Goal: Transaction & Acquisition: Book appointment/travel/reservation

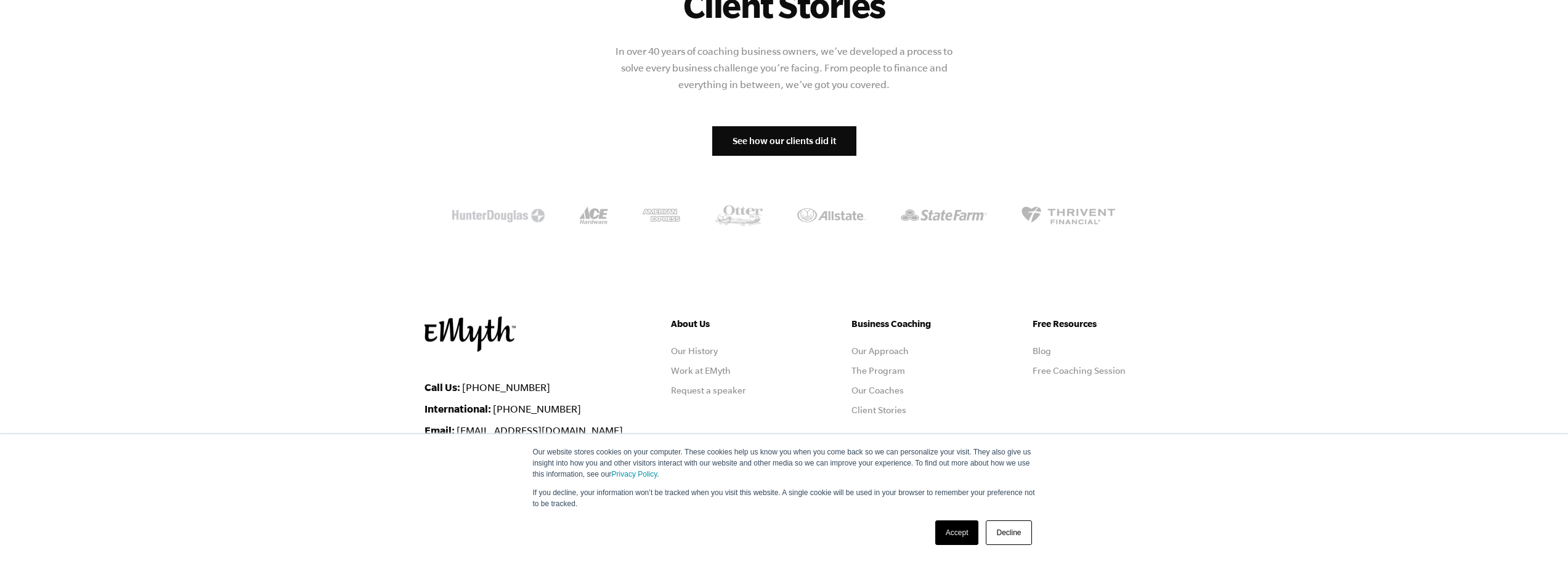
scroll to position [1442, 0]
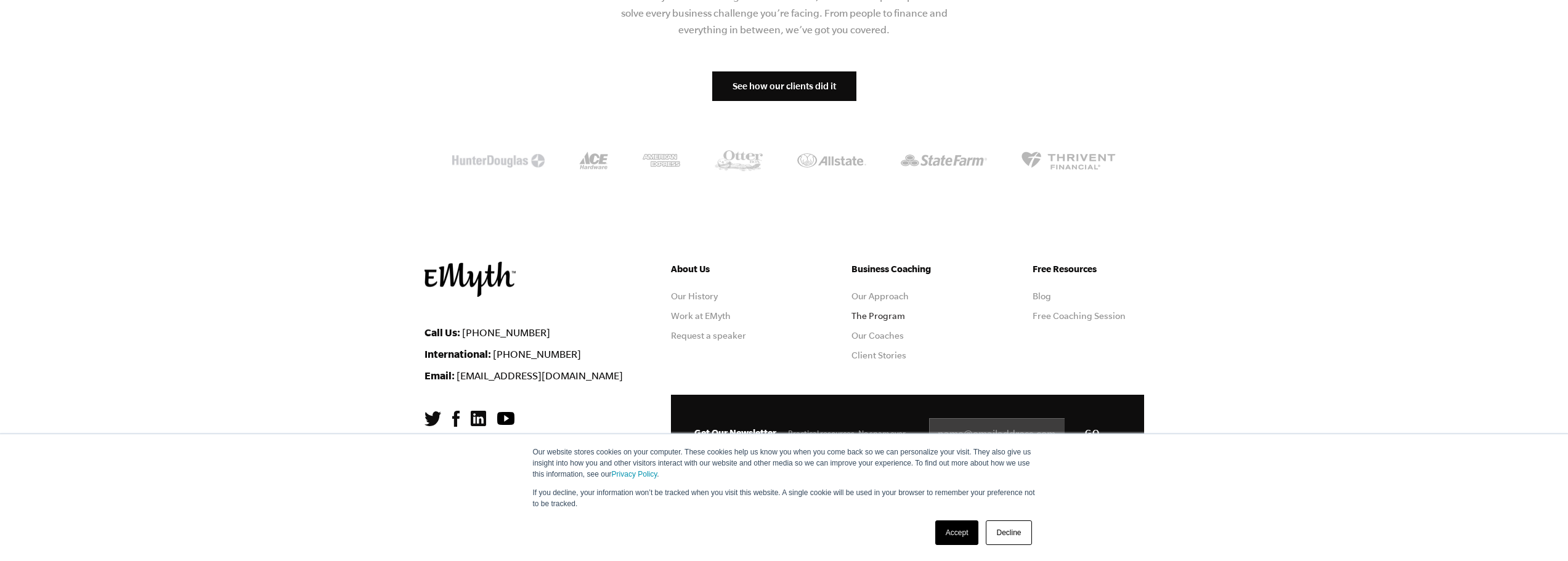
click at [876, 315] on link "The Program" at bounding box center [878, 316] width 54 height 10
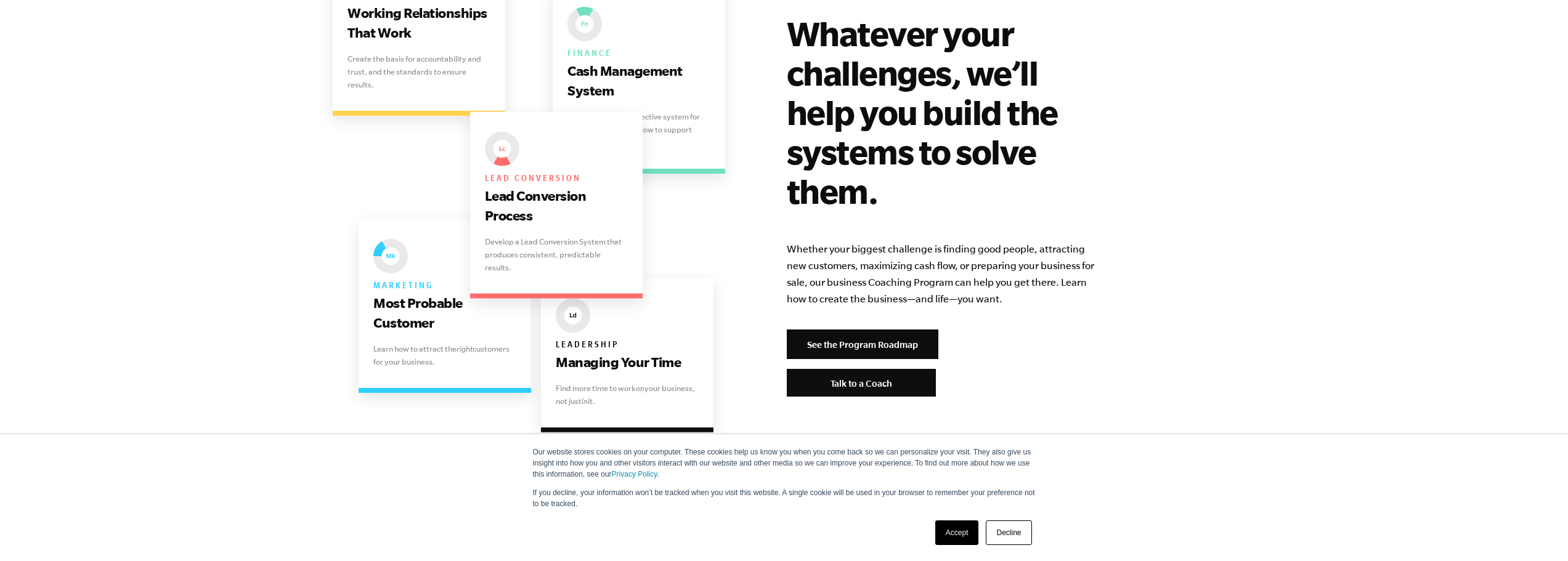
scroll to position [2710, 0]
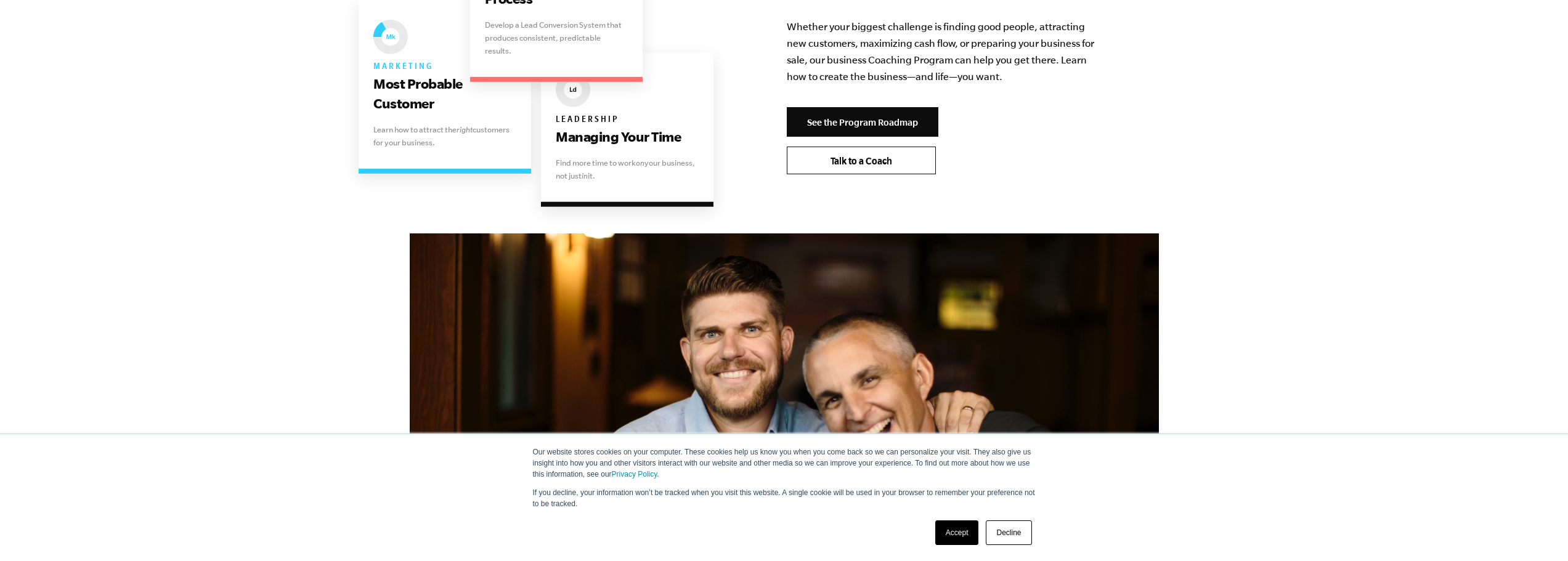
click at [872, 147] on link "Talk to a Coach" at bounding box center [861, 160] width 149 height 28
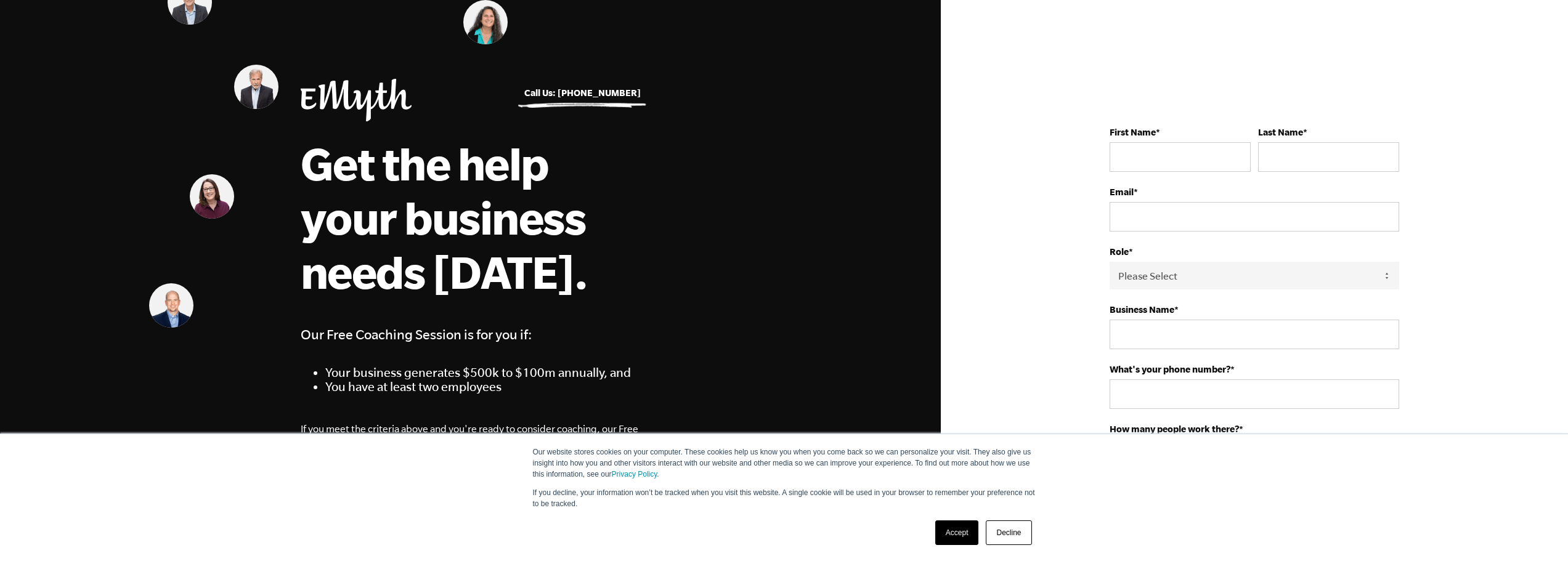
click at [956, 534] on link "Accept" at bounding box center [957, 533] width 44 height 25
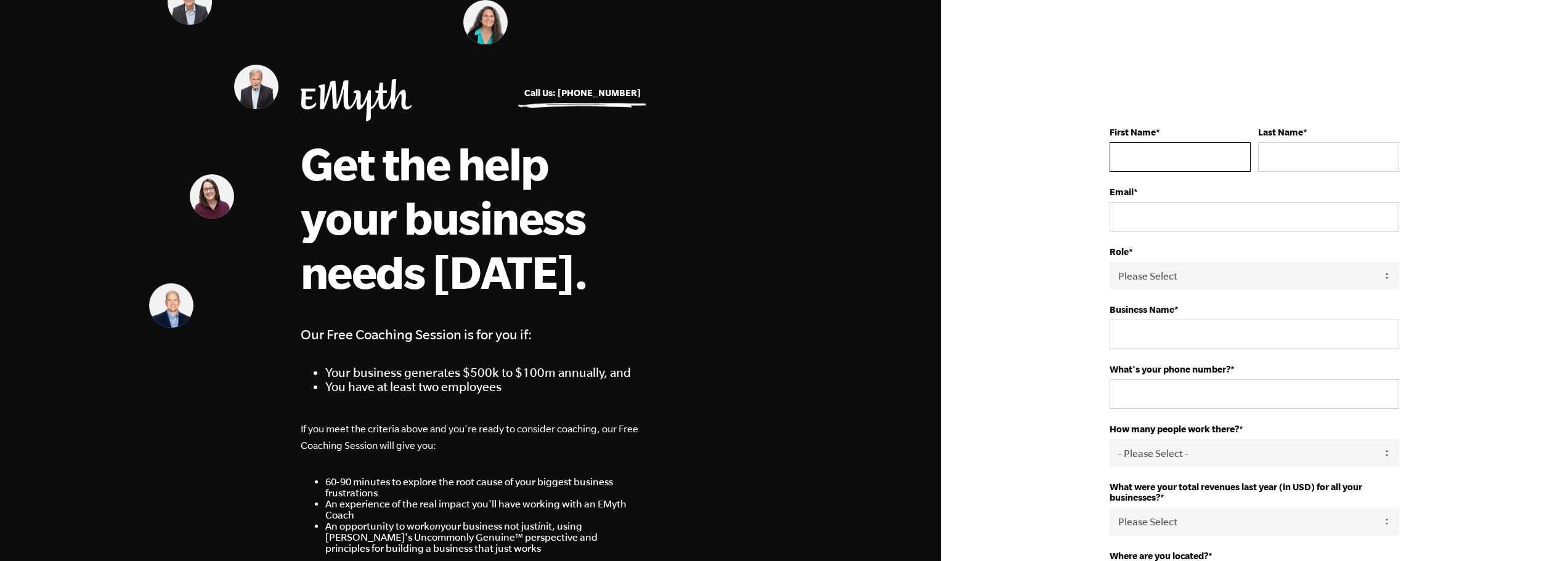
click at [1134, 163] on input "First Name *" at bounding box center [1180, 157] width 141 height 30
type input "Aaron"
type input "Ker"
type input "info@aventyrsecurity.com"
type input "Aventyr Remote Guarding"
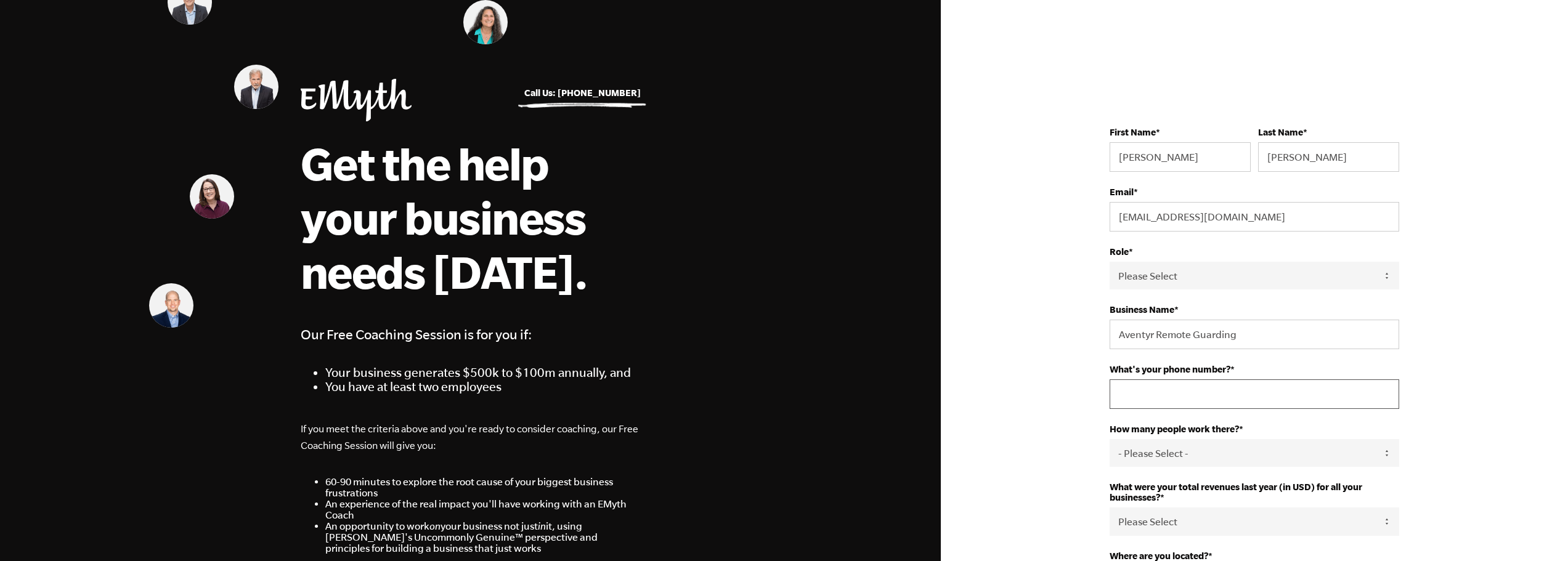
type input "17782278141"
select select "Canada"
click at [1196, 212] on input "info@aventyrsecurity.com" at bounding box center [1254, 217] width 290 height 30
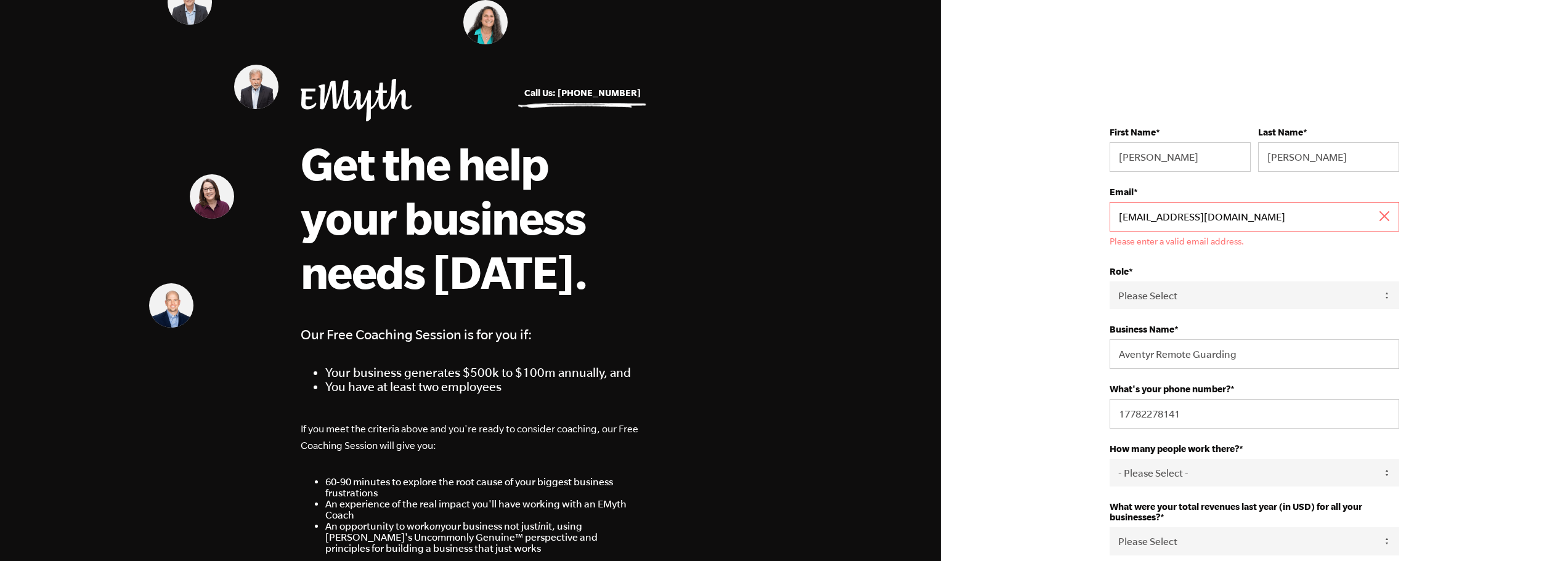
click at [1129, 215] on input "info@aventyrsecurity.com" at bounding box center [1254, 217] width 290 height 30
click at [1129, 215] on input "info@aventyrsecurity.com" at bounding box center [1254, 217] width 290 height 30
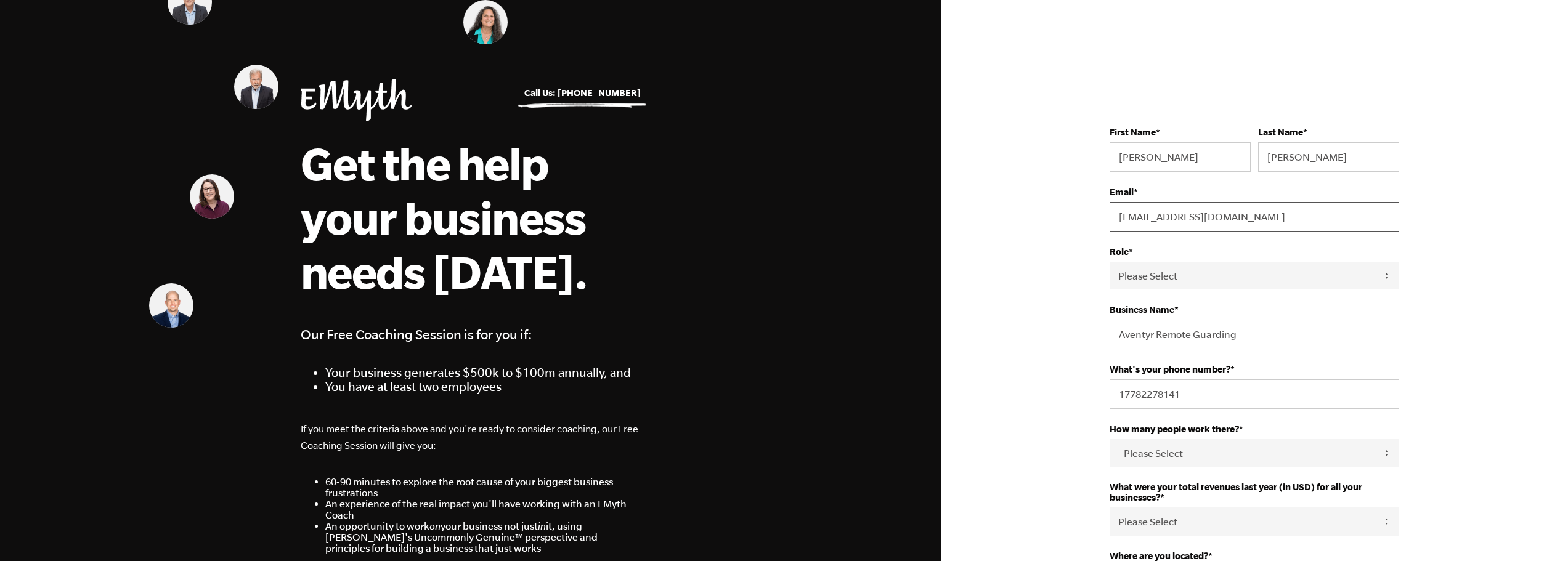
type input "0001@aventyrsecurity.com"
click at [1188, 289] on select "Please Select Owner Partner / Co-Owner Executive Employee / Other" at bounding box center [1254, 275] width 290 height 28
select select "Owner"
click at [1109, 262] on select "Please Select Owner Partner / Co-Owner Executive Employee / Other" at bounding box center [1254, 275] width 290 height 28
click at [1190, 336] on input "Aventyr Remote Guarding" at bounding box center [1254, 335] width 290 height 30
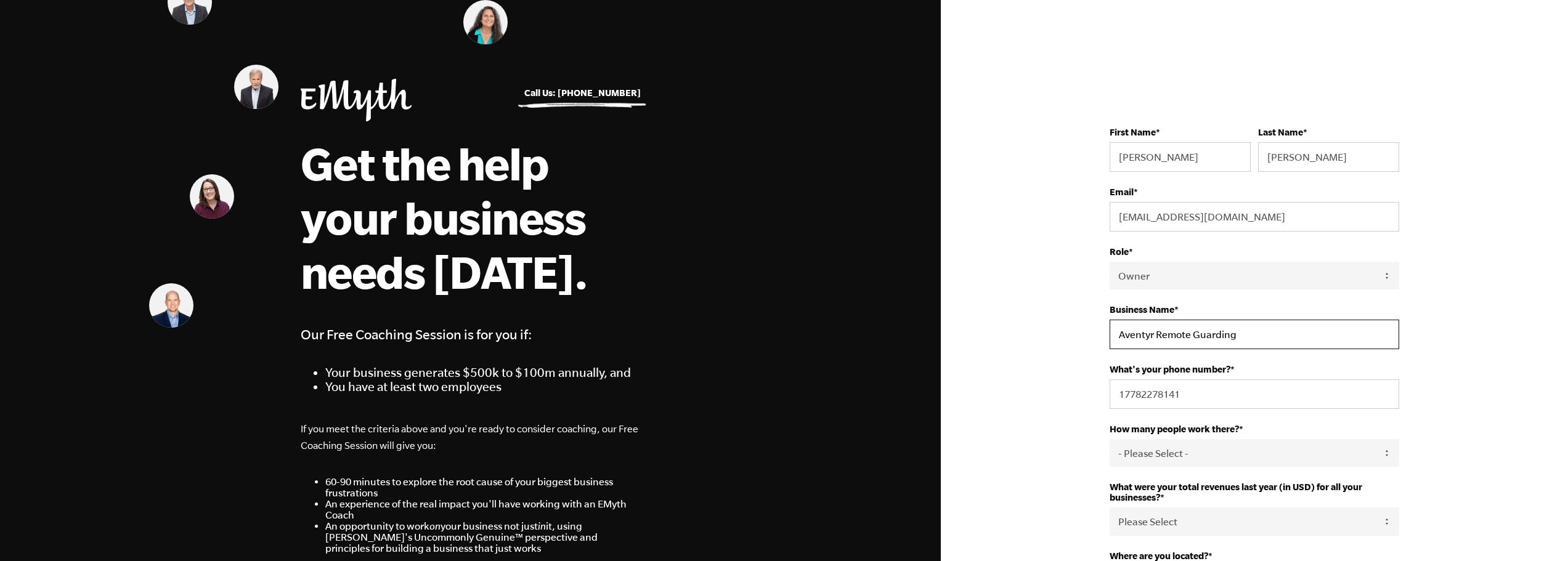
drag, startPoint x: 1246, startPoint y: 332, endPoint x: 1149, endPoint y: 333, distance: 97.0
click at [1152, 336] on input "Aventyr Remote Guarding" at bounding box center [1254, 335] width 290 height 30
type input "Aventyr Security Corp"
click at [1199, 398] on input "17782278141" at bounding box center [1254, 394] width 290 height 30
type input "6043695623"
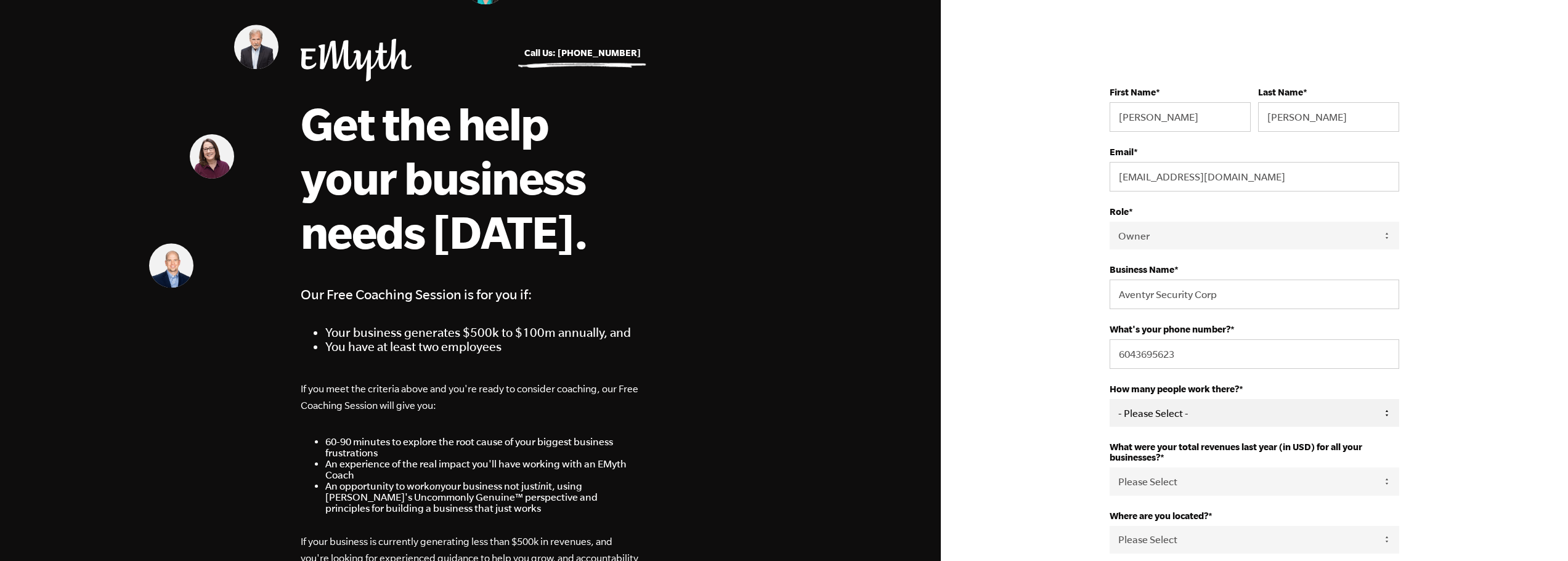
scroll to position [62, 0]
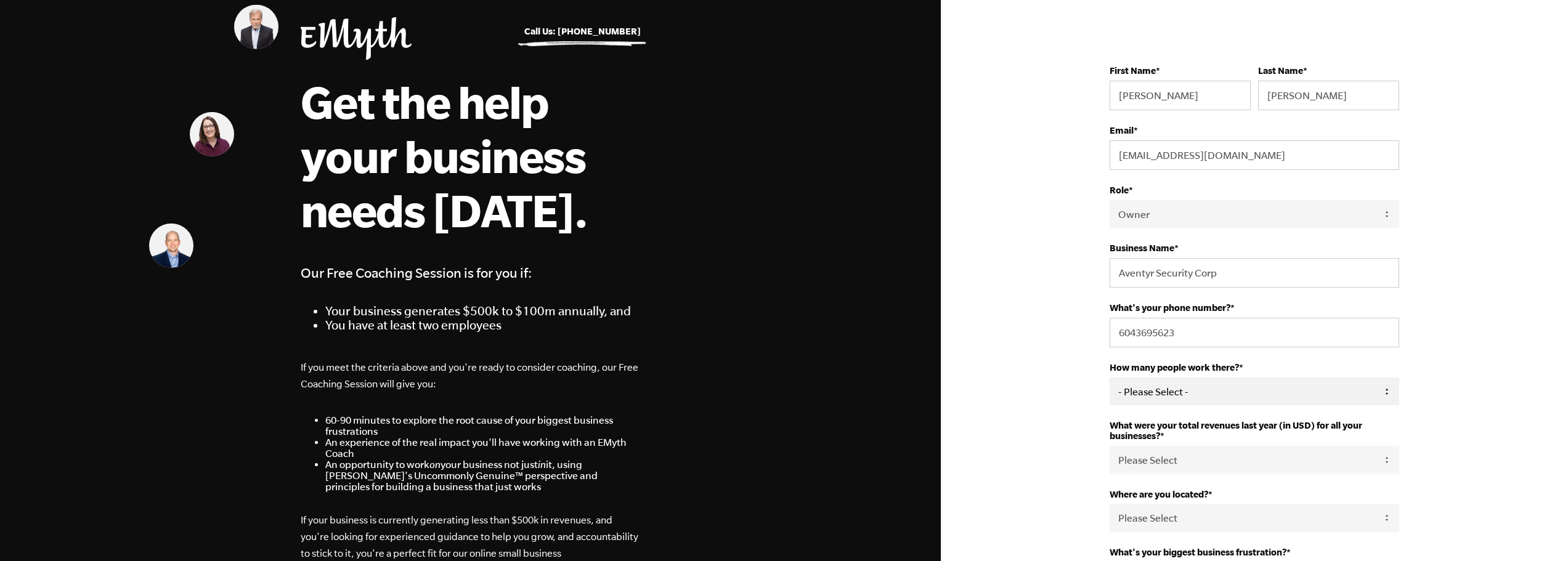
click at [1235, 389] on select "- Please Select - 50+ 35-49 20-34 10-19 4-9 1-3 0 tfa_105 tfa_106 tfa_107 tfa_1…" at bounding box center [1254, 391] width 290 height 28
click at [1249, 383] on select "- Please Select - 50+ 35-49 20-34 10-19 4-9 1-3 0 tfa_105 tfa_106 tfa_107 tfa_1…" at bounding box center [1254, 391] width 290 height 28
select select "4-9"
click at [1109, 377] on select "- Please Select - 50+ 35-49 20-34 10-19 4-9 1-3 0 tfa_105 tfa_106 tfa_107 tfa_1…" at bounding box center [1254, 391] width 290 height 28
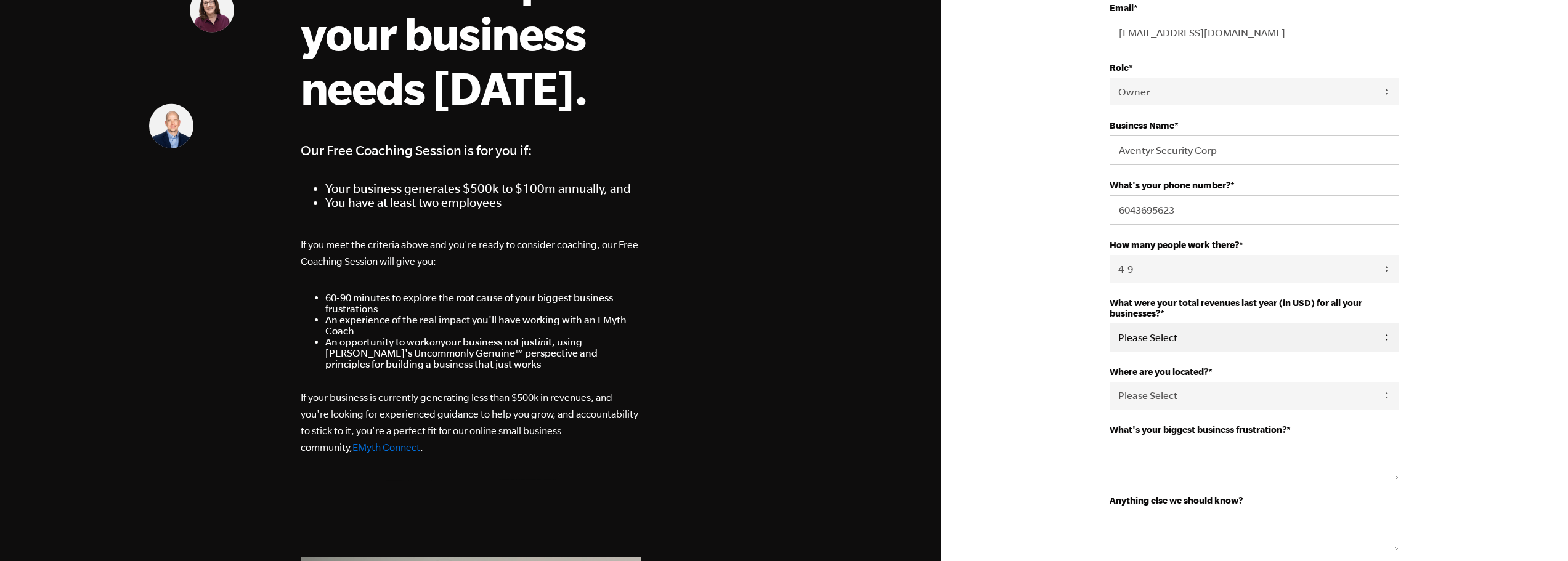
scroll to position [185, 0]
click at [1152, 338] on select "Please Select 0-75K 76-150K 151-275K 276-500K 501-750K 751-1M 1-2.5M 2.5-5M 5-1…" at bounding box center [1254, 336] width 290 height 28
select select "1-2.5M"
click at [1109, 323] on select "Please Select 0-75K 76-150K 151-275K 276-500K 501-750K 751-1M 1-2.5M 2.5-5M 5-1…" at bounding box center [1254, 336] width 290 height 28
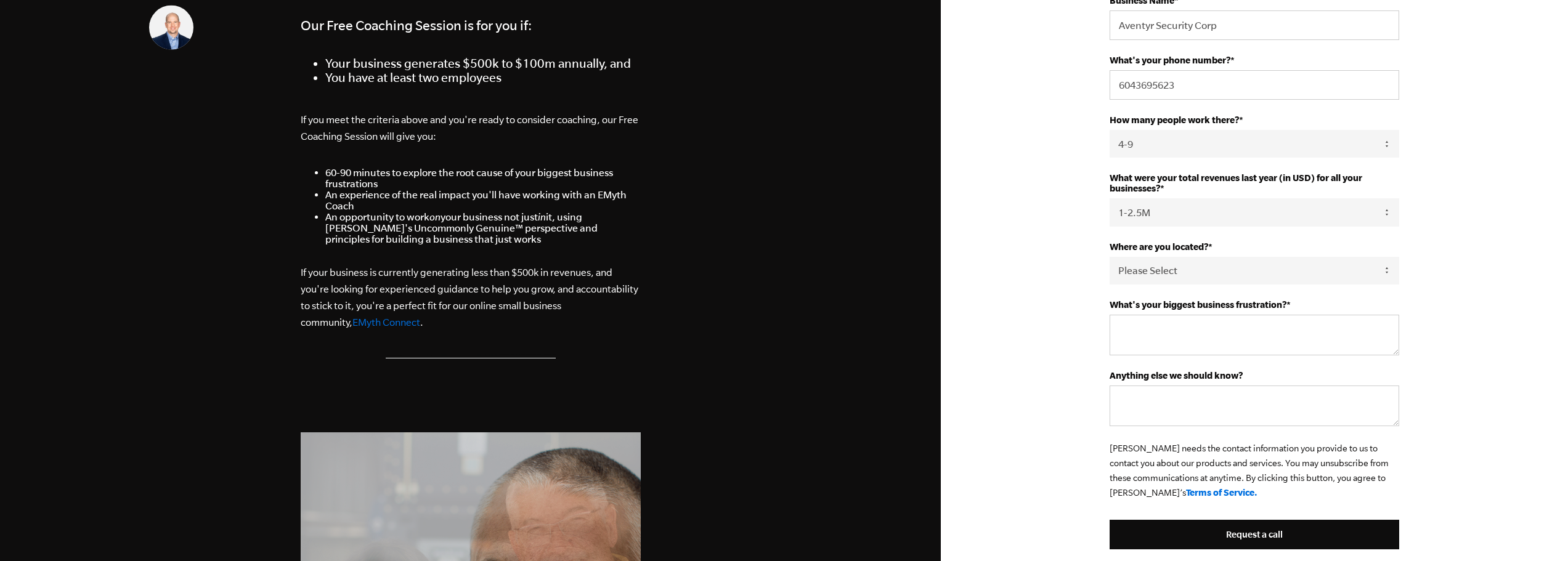
scroll to position [308, 0]
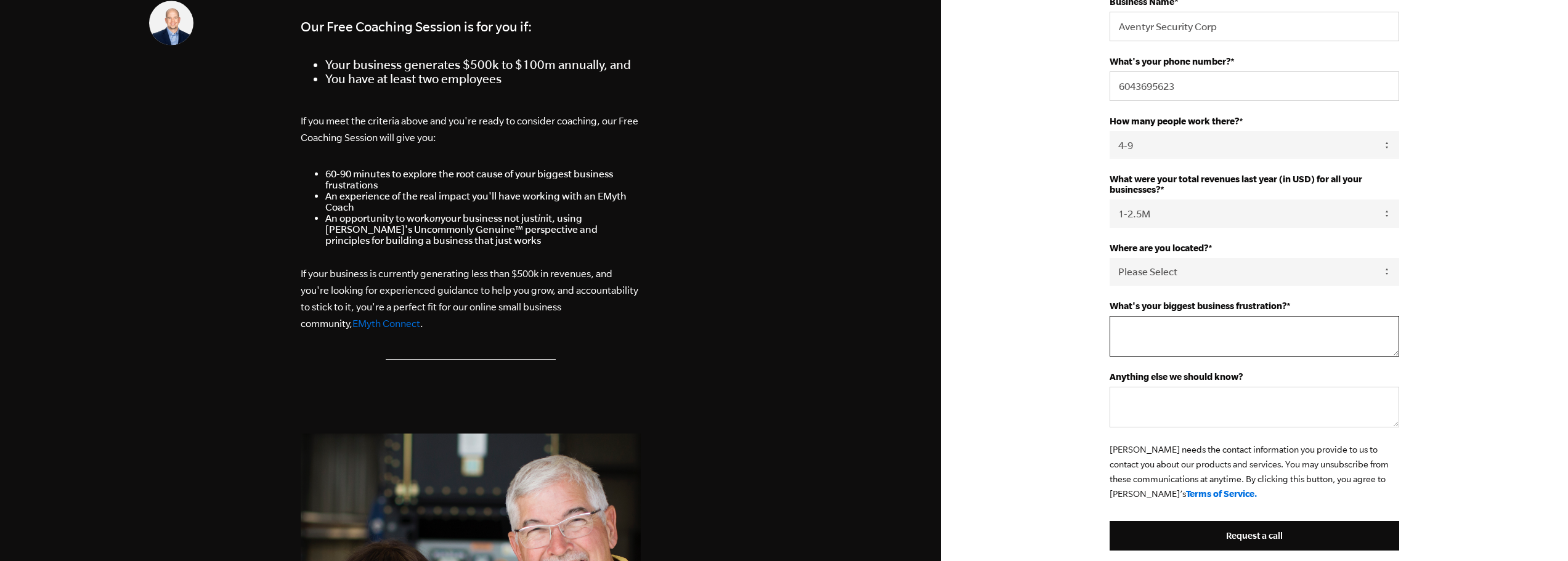
click at [1172, 336] on textarea "What's your biggest business frustration? *" at bounding box center [1254, 336] width 290 height 41
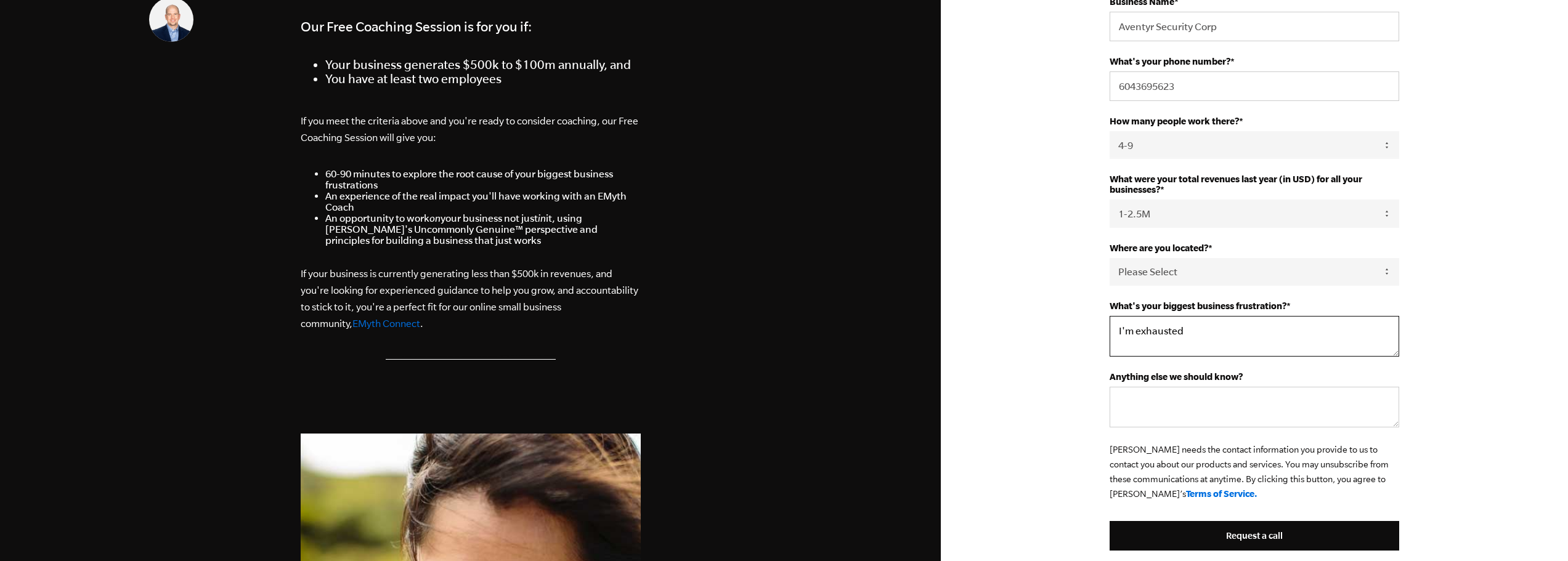
type textarea "I'm exhausted"
click at [1147, 327] on textarea "I'm exhausted" at bounding box center [1254, 336] width 290 height 41
click at [1172, 416] on textarea "Anything else we should know?" at bounding box center [1254, 407] width 290 height 41
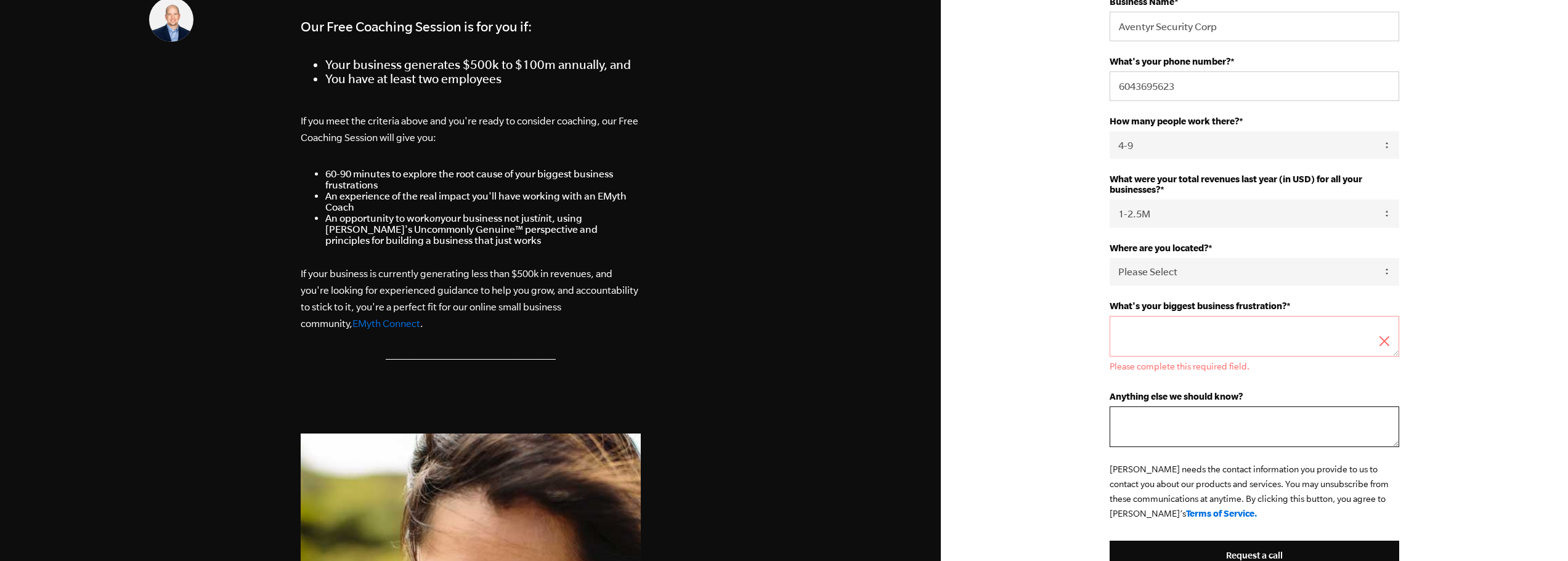
paste textarea "I'm exhausted"
type textarea "I'm exhausted"
click at [1170, 336] on textarea "What's your biggest business frustration? *" at bounding box center [1254, 336] width 290 height 41
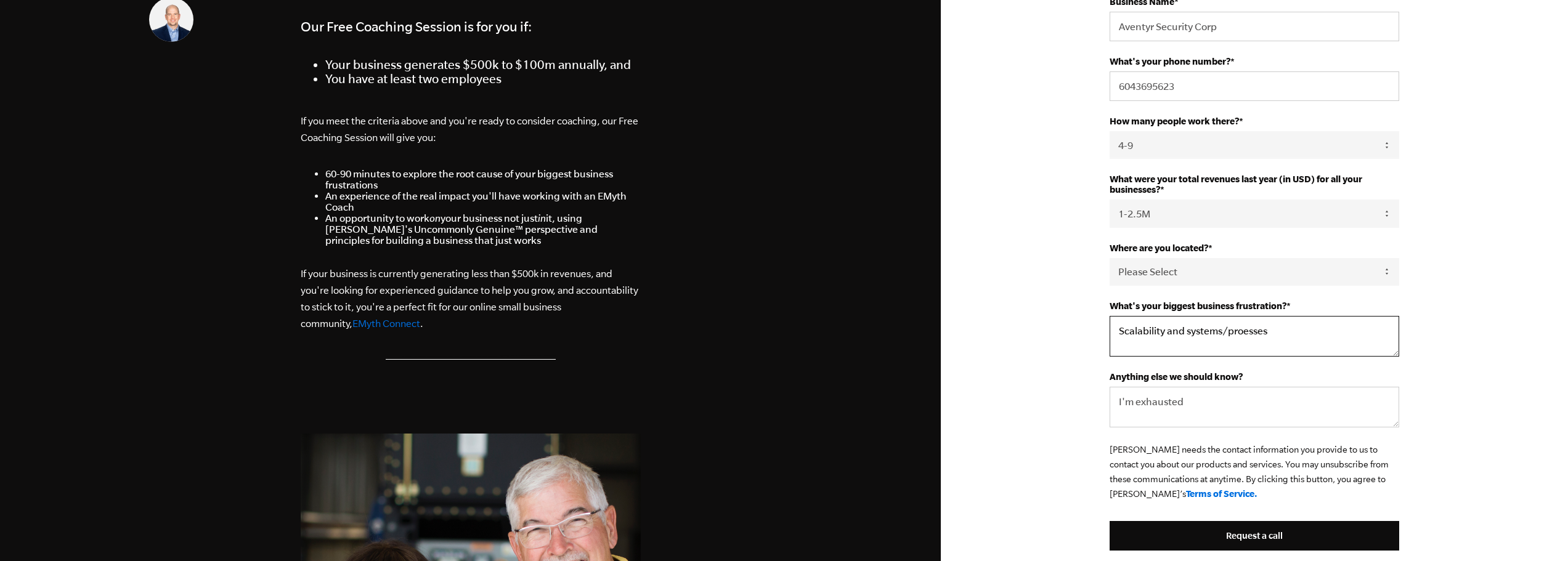
click at [1256, 333] on textarea "Scalability and systems/proesses" at bounding box center [1254, 336] width 290 height 41
type textarea "Scalability and systems/processes"
click at [1483, 328] on div "First Name * Aaron Last Name * Ker Email * 0001@aventyrsecurity.com Role * Plea…" at bounding box center [1255, 385] width 627 height 1387
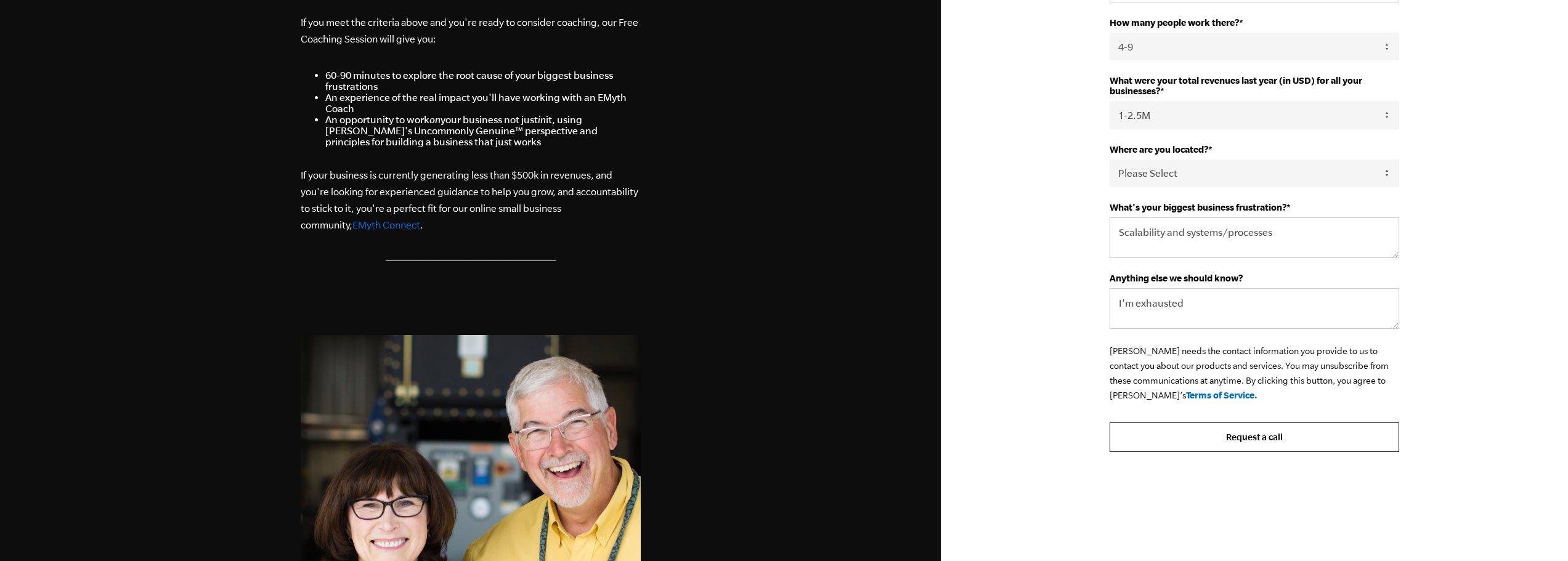
scroll to position [431, 0]
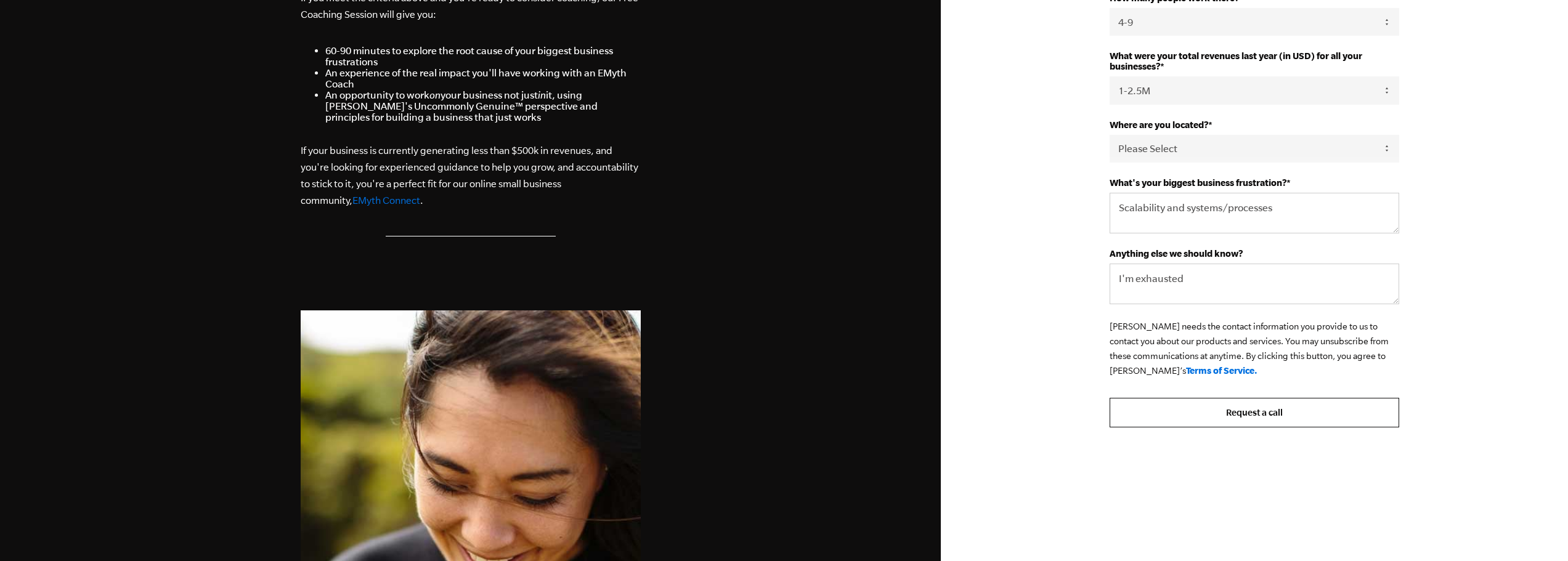
click at [1260, 418] on input "Request a call" at bounding box center [1254, 413] width 290 height 30
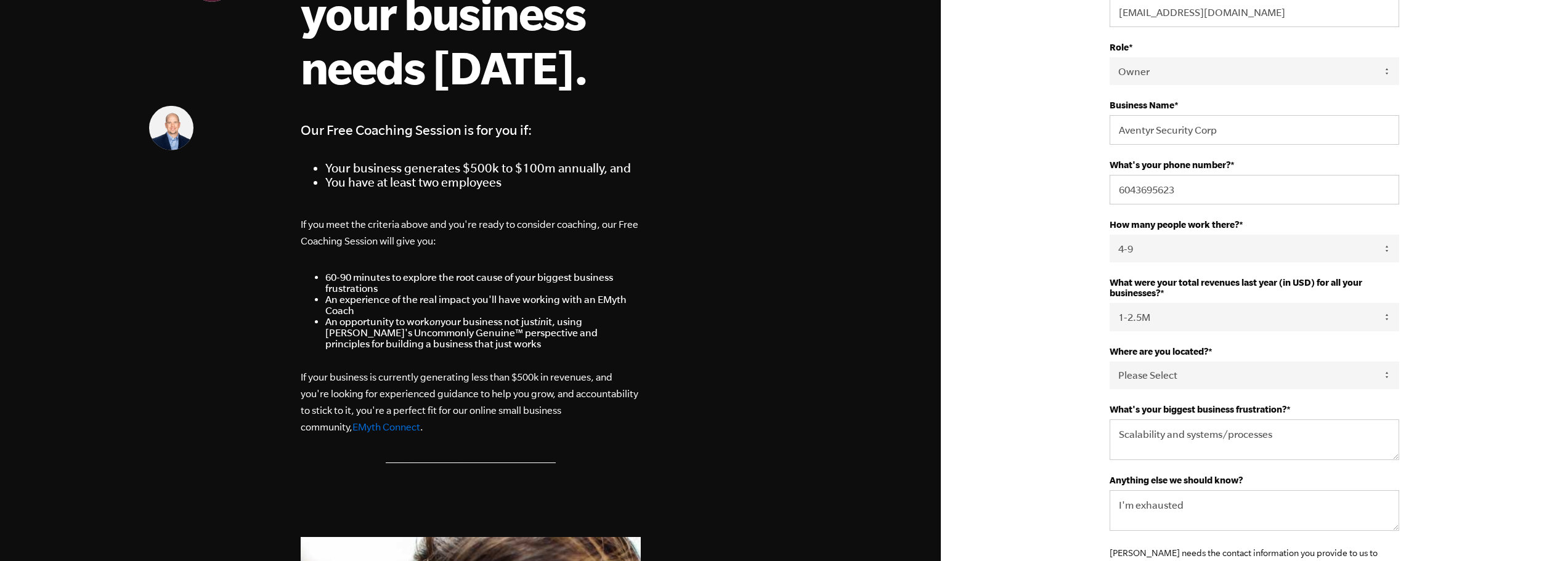
scroll to position [62, 0]
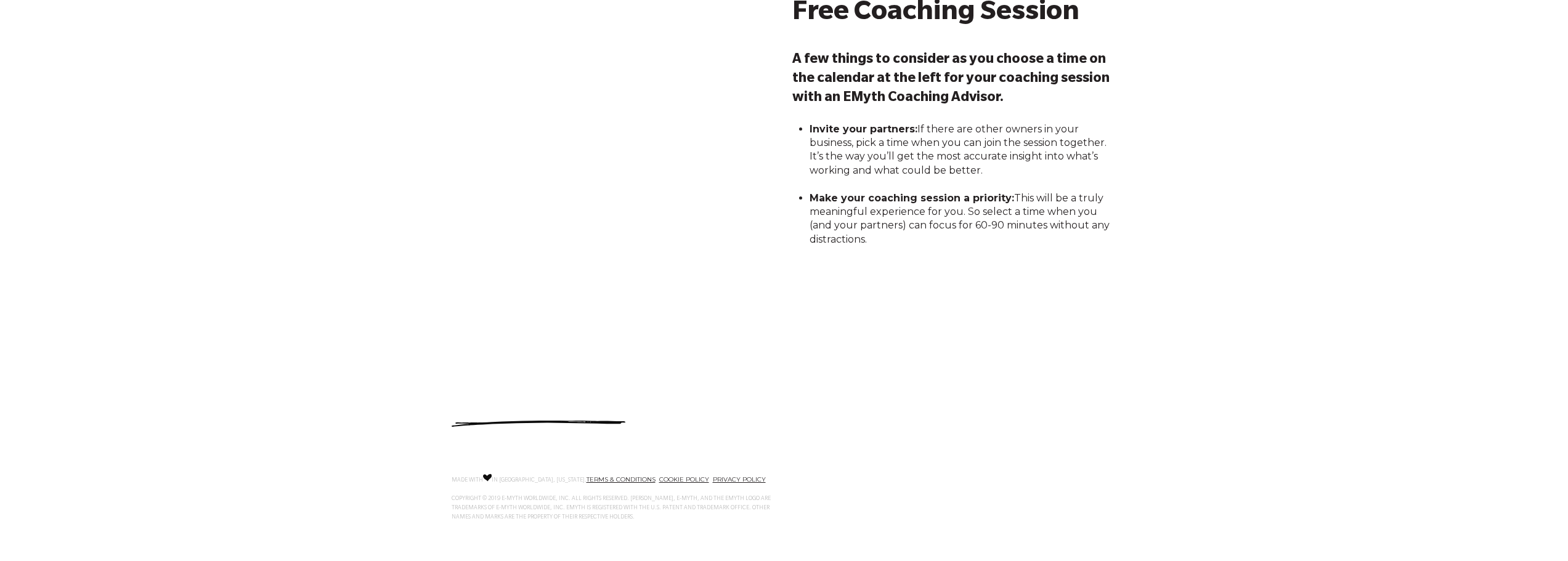
scroll to position [138, 0]
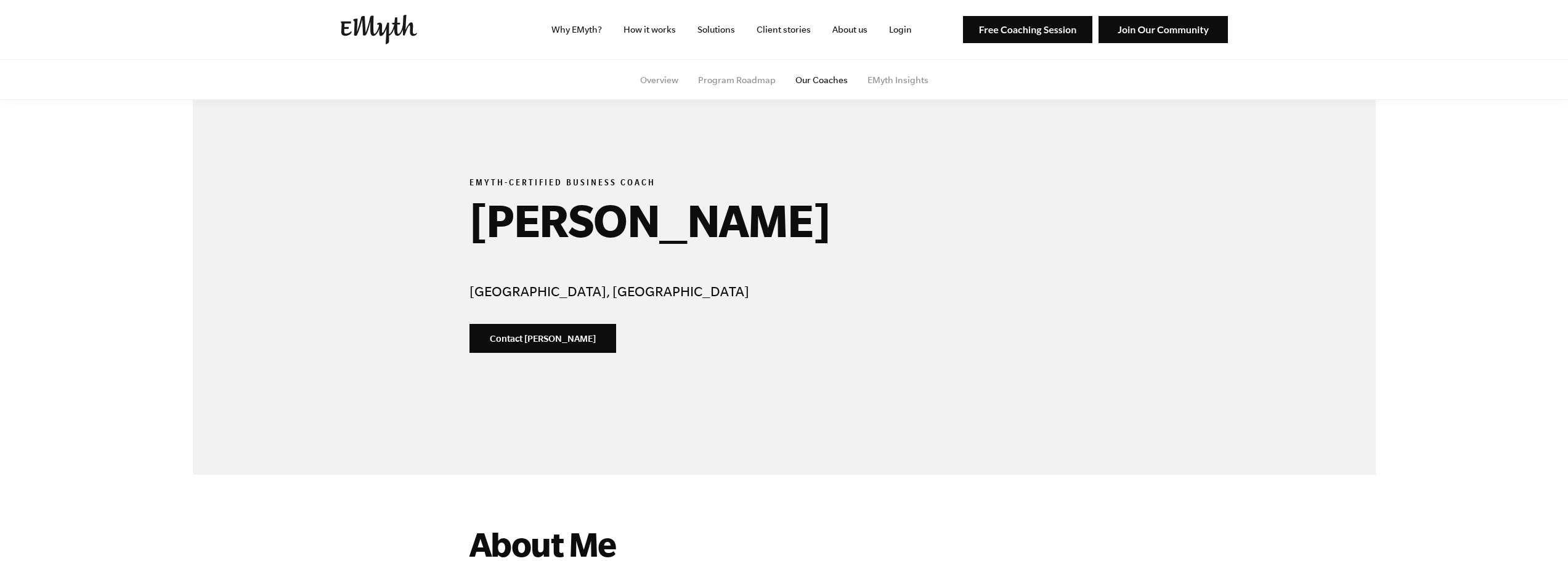
select select "Owner"
select select "[GEOGRAPHIC_DATA]"
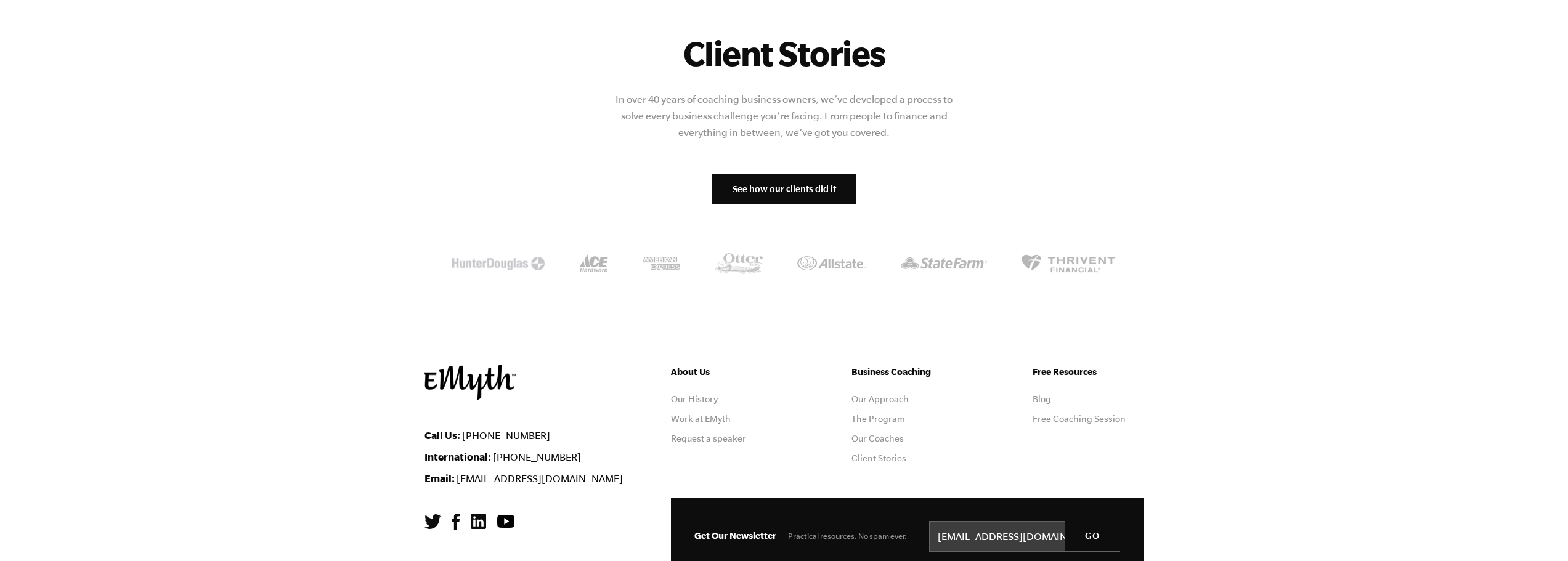
scroll to position [1459, 0]
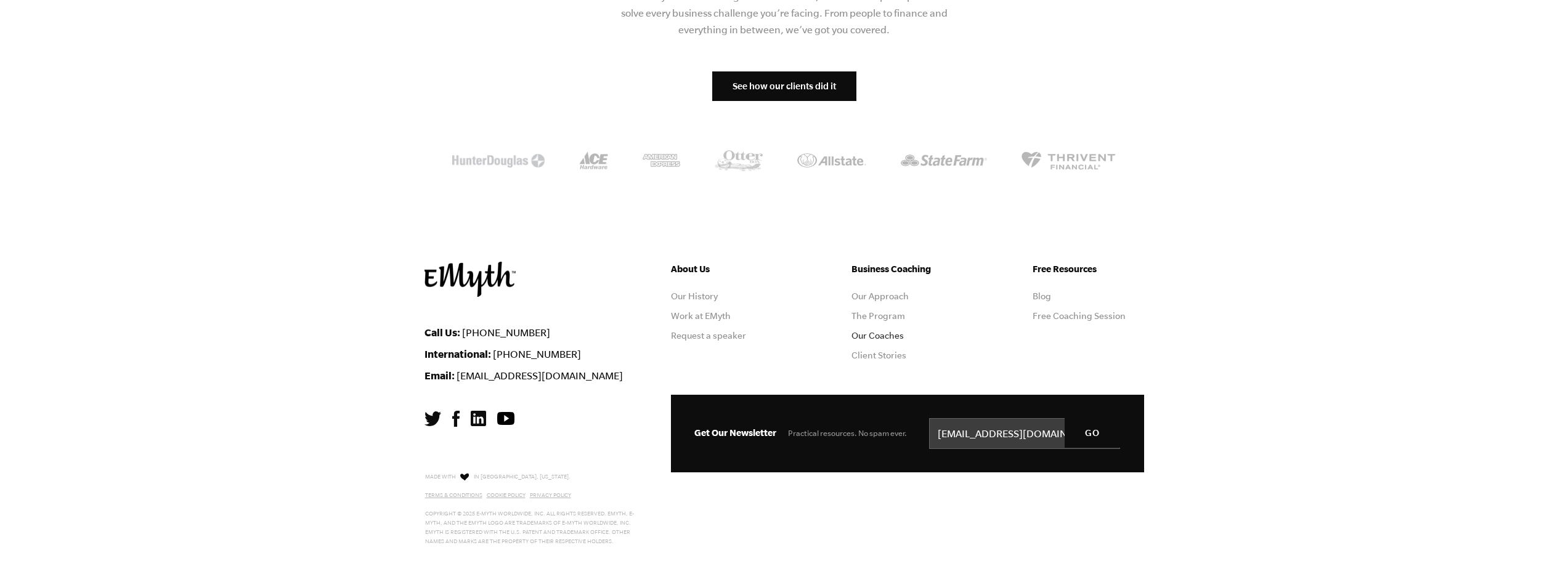
click at [895, 336] on link "Our Coaches" at bounding box center [877, 336] width 53 height 10
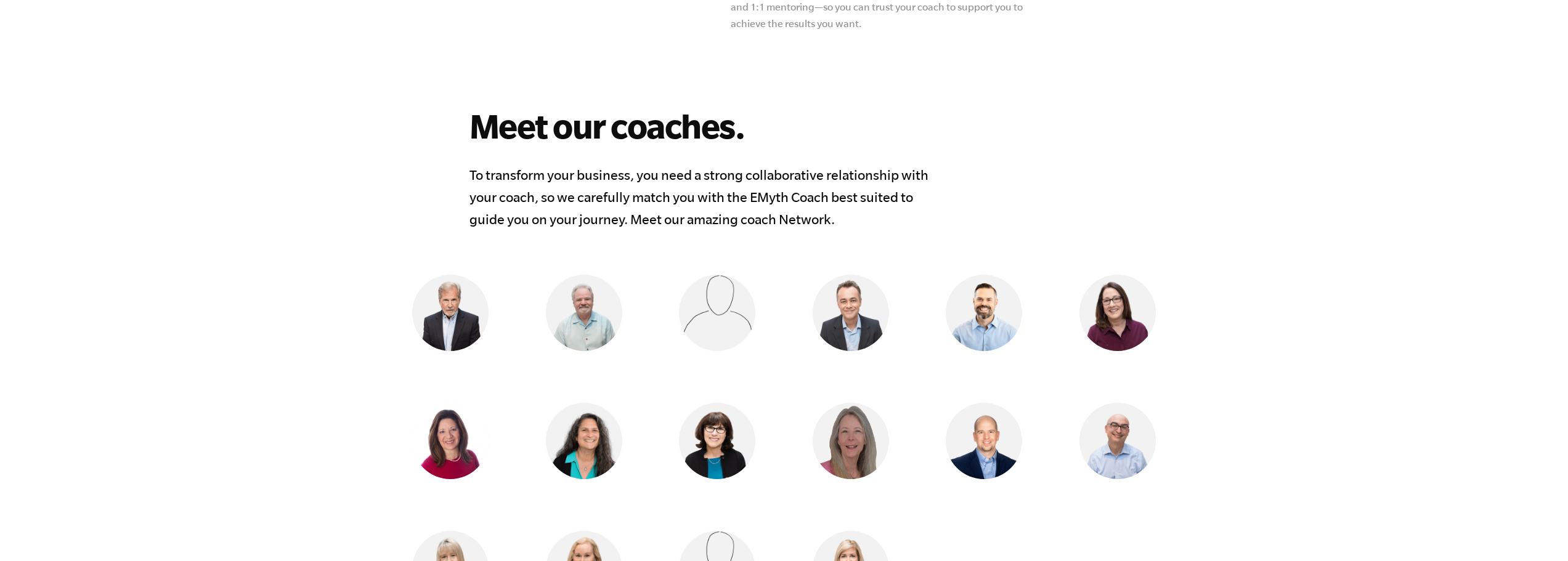
scroll to position [924, 0]
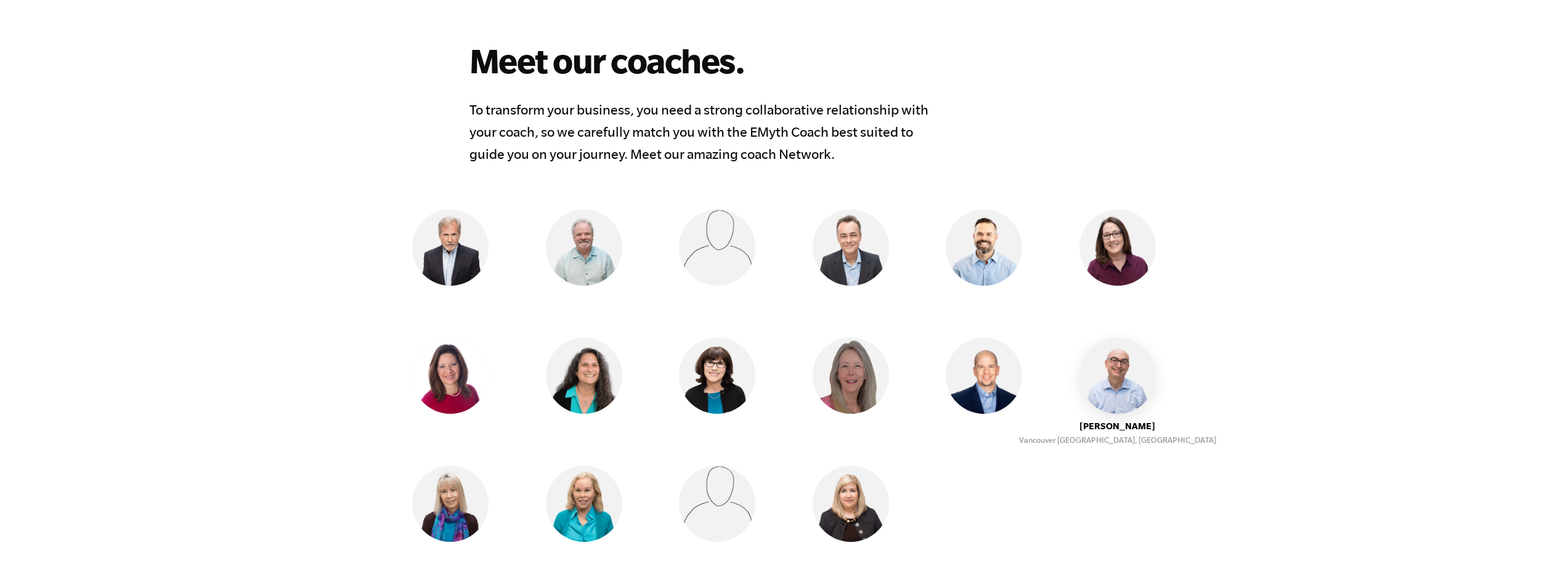
click at [1102, 368] on img at bounding box center [1118, 375] width 76 height 76
click at [1117, 393] on img at bounding box center [1118, 375] width 76 height 76
click at [1113, 388] on img at bounding box center [1118, 375] width 76 height 76
click at [564, 435] on ul "Steve Edkins Aurora, OH Mark Krull Benicia, CA Ãsa Tham Maputo, Mozambique Nick…" at bounding box center [784, 401] width 795 height 384
click at [588, 507] on img at bounding box center [584, 503] width 76 height 76
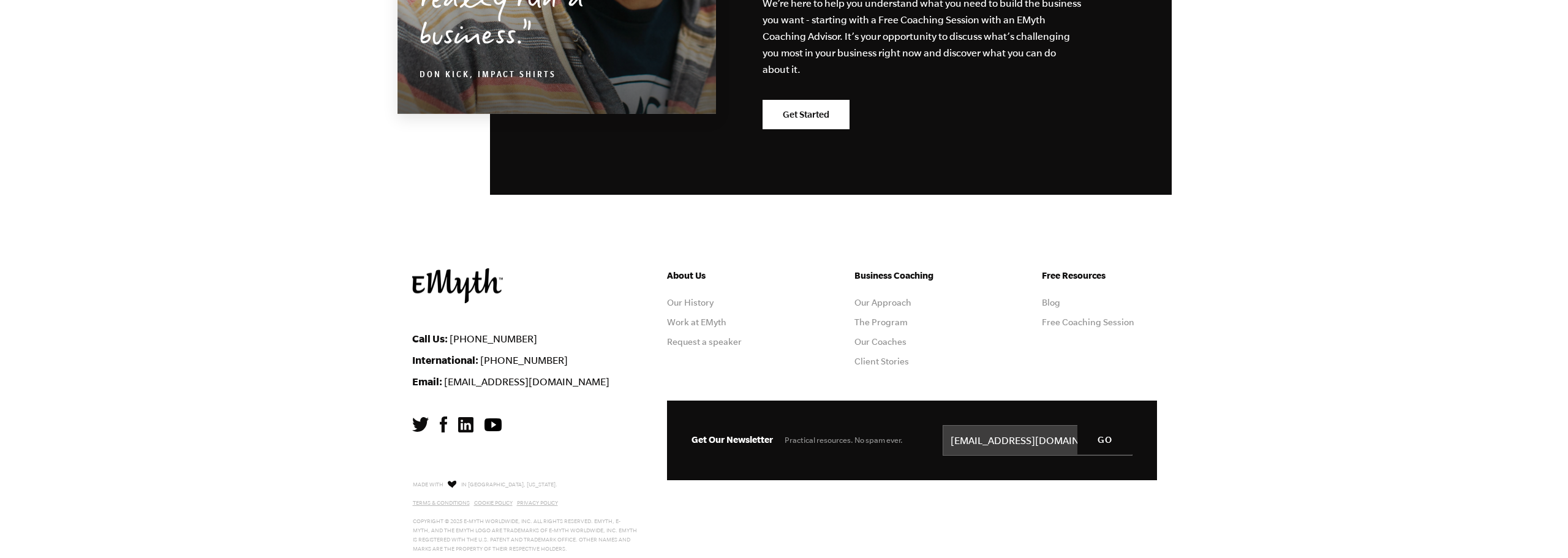
scroll to position [2175, 0]
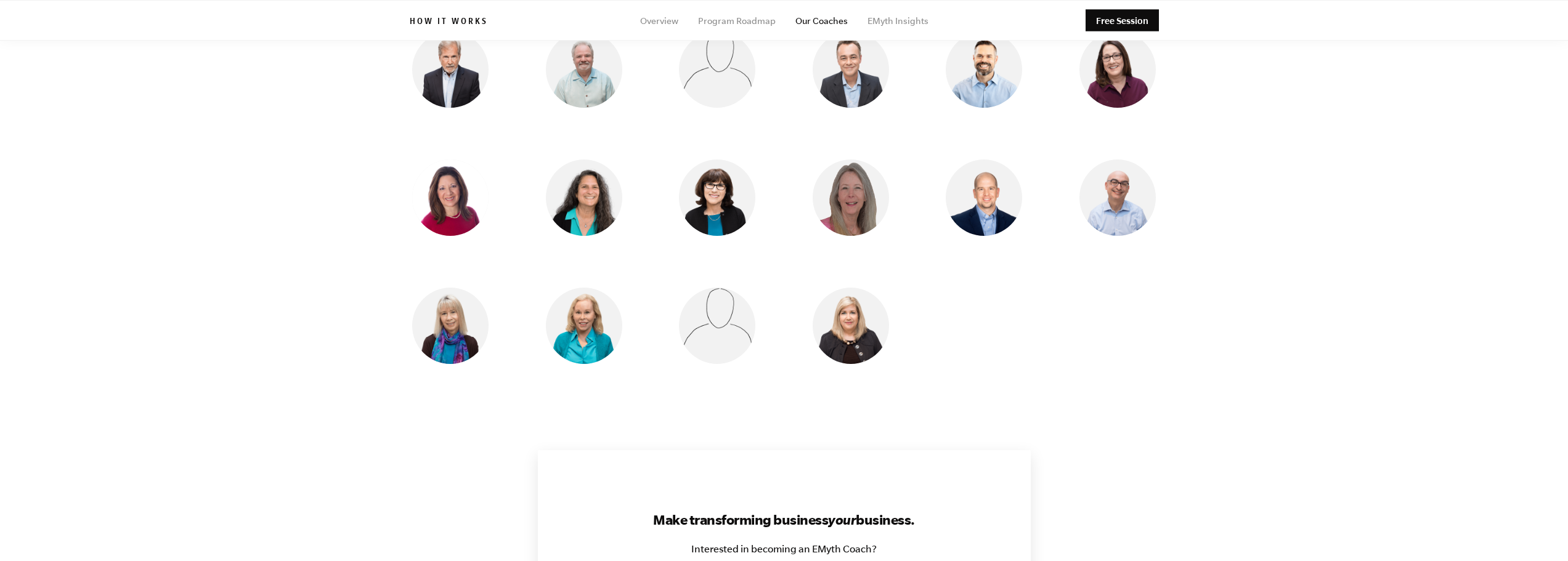
scroll to position [1087, 0]
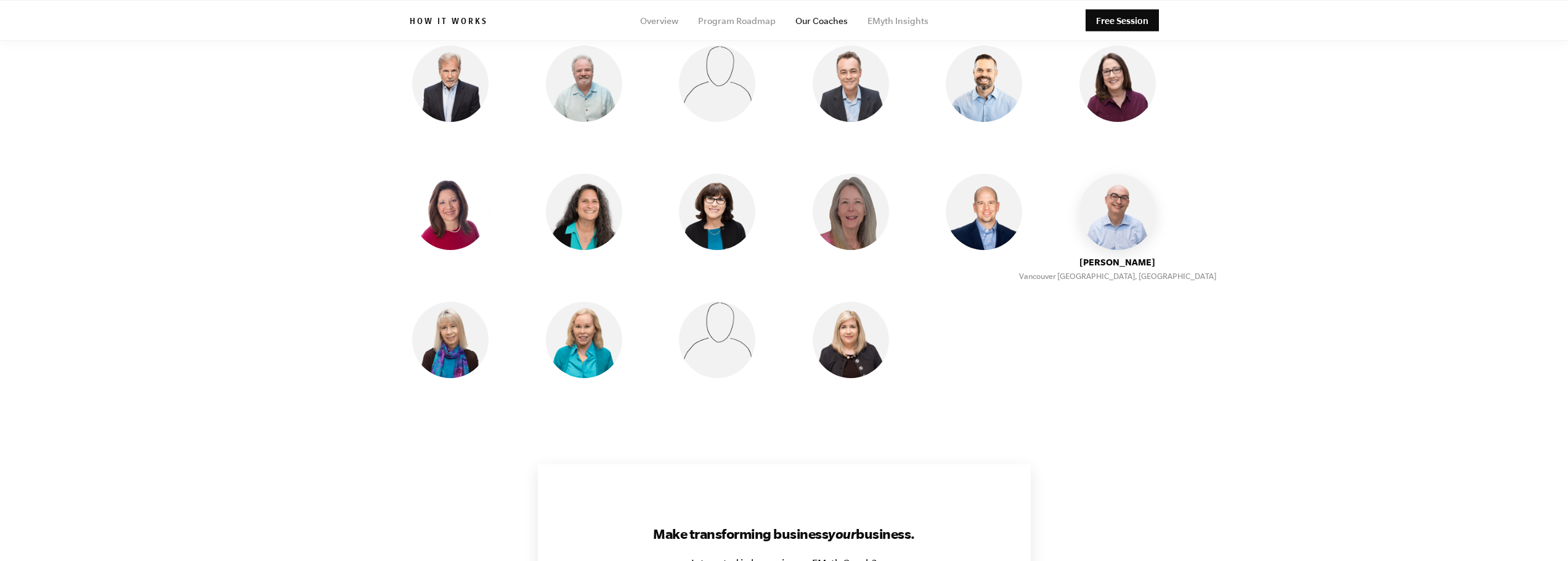
click at [1149, 202] on img at bounding box center [1118, 212] width 76 height 76
click at [1121, 231] on img at bounding box center [1118, 212] width 76 height 76
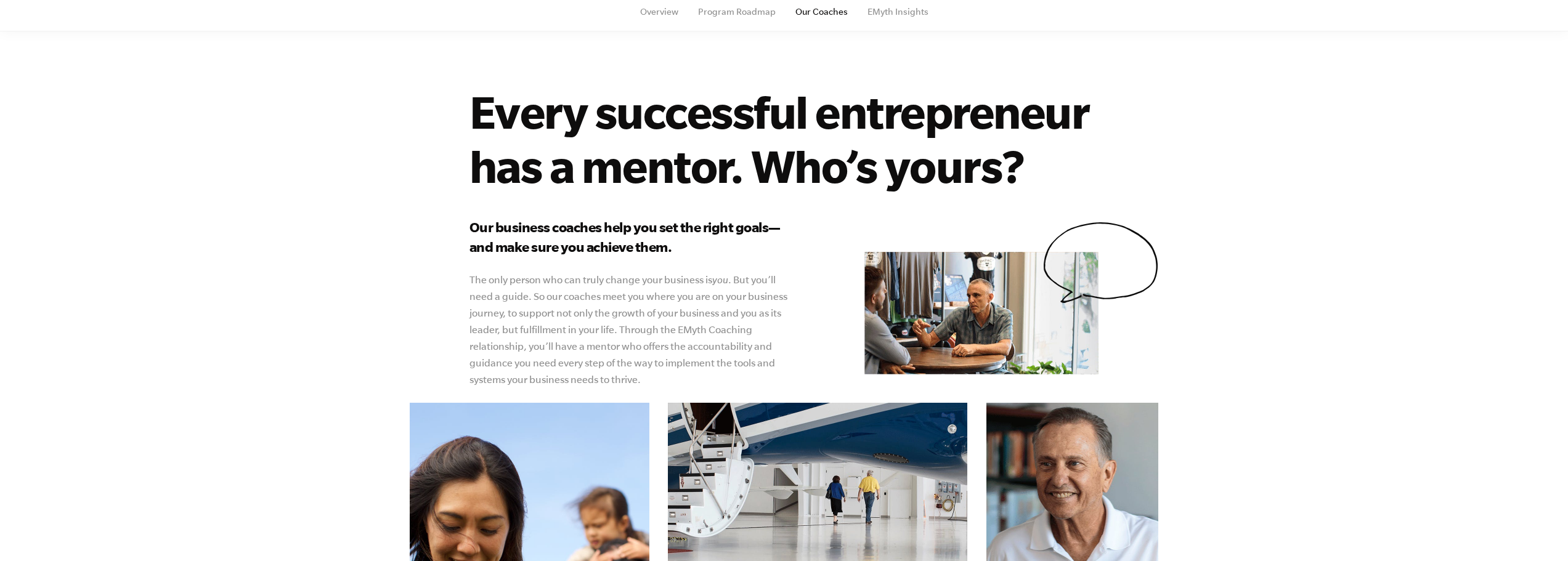
scroll to position [0, 0]
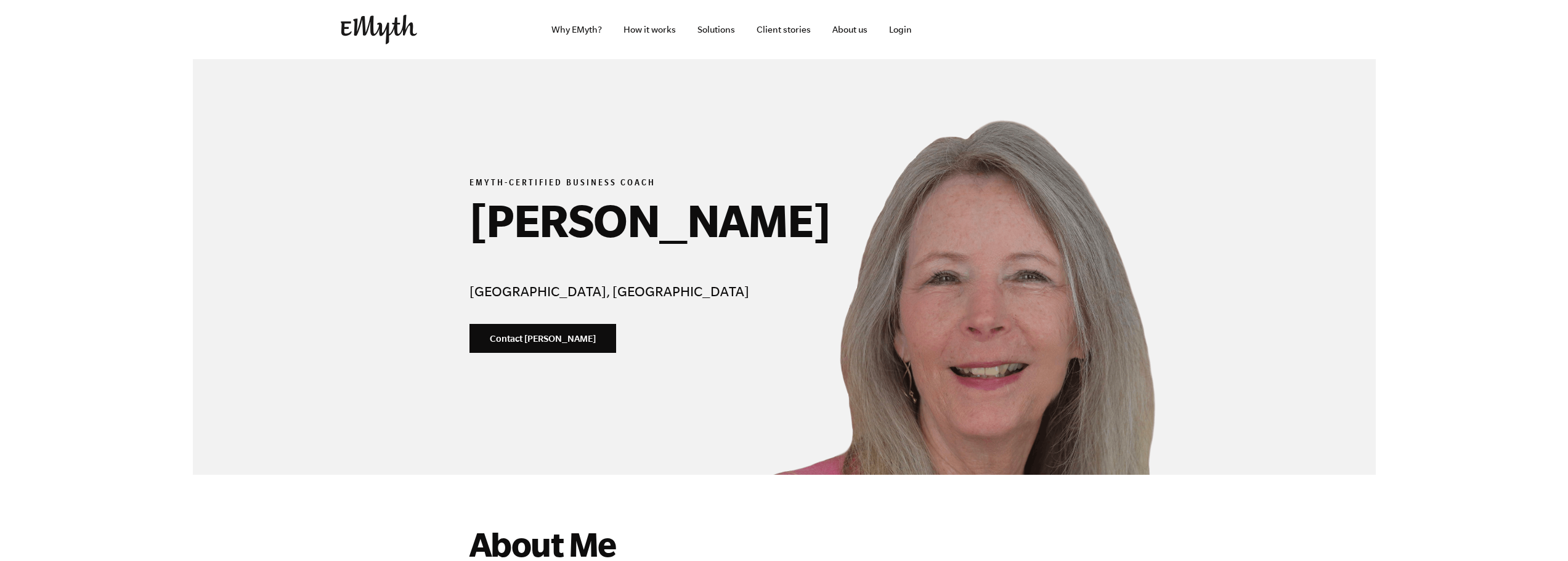
select select "Owner"
select select "[GEOGRAPHIC_DATA]"
